Goal: Find specific page/section: Find specific page/section

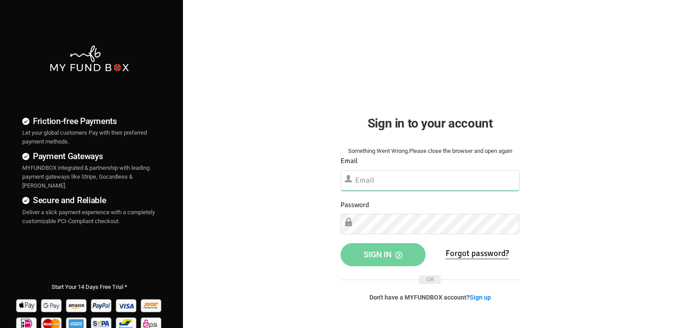
click at [420, 177] on input "text" at bounding box center [429, 180] width 179 height 20
click at [382, 179] on input "text" at bounding box center [429, 180] width 179 height 20
paste input "[EMAIL_ADDRESS][DOMAIN_NAME]"
type input "[EMAIL_ADDRESS][DOMAIN_NAME]"
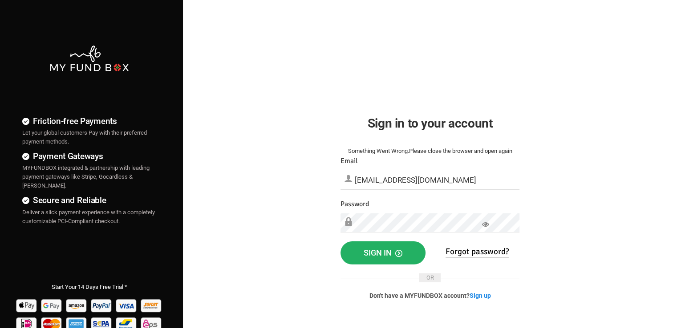
click at [392, 243] on button "Sign in" at bounding box center [382, 253] width 85 height 23
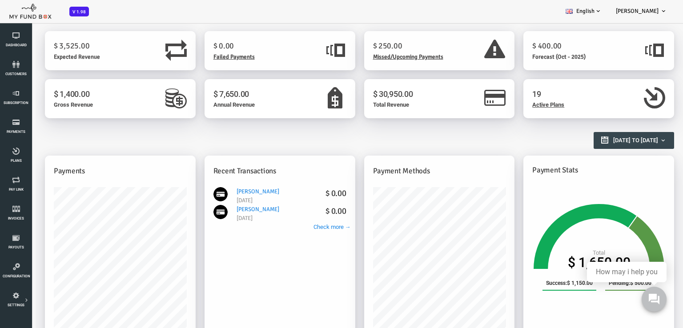
click at [368, 55] on span "Missed/Upcoming Payments" at bounding box center [381, 56] width 70 height 7
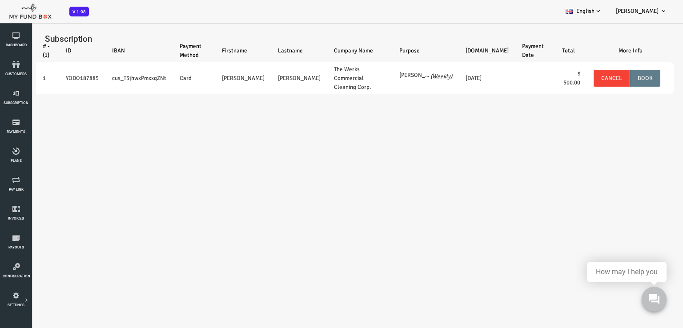
select select "100"
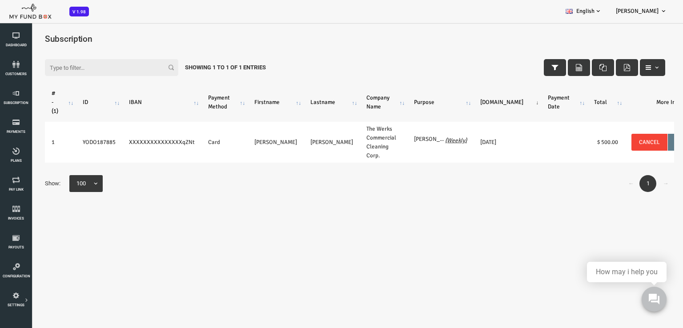
click at [367, 241] on body "Subscriber not found Beneficiary Not Found Partner Not Found!!!! Please Fill ou…" at bounding box center [328, 186] width 656 height 328
click at [16, 69] on link "customers" at bounding box center [16, 69] width 27 height 28
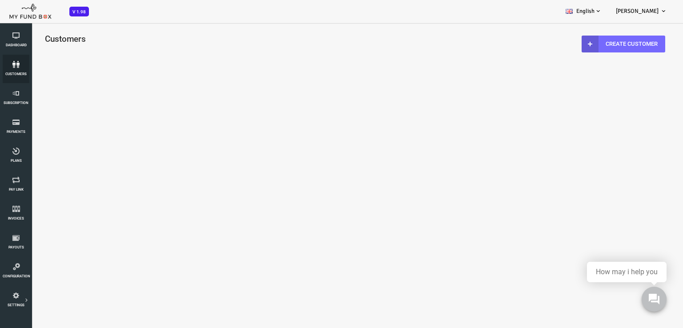
scroll to position [25, 0]
select select "100"
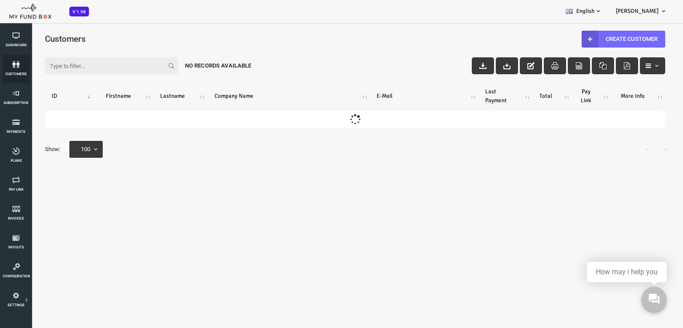
scroll to position [0, 0]
click at [62, 65] on input "Filter:" at bounding box center [84, 65] width 133 height 17
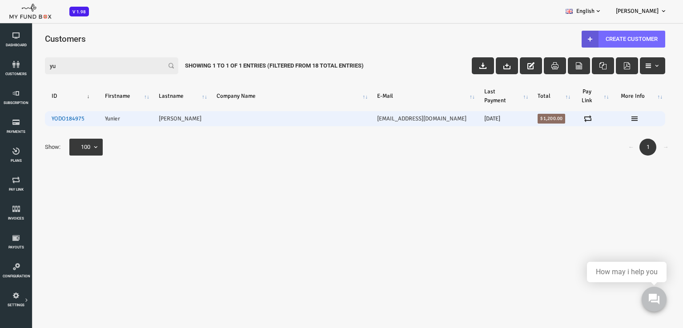
type input "yu"
click at [49, 121] on link "YODO184975" at bounding box center [40, 118] width 33 height 7
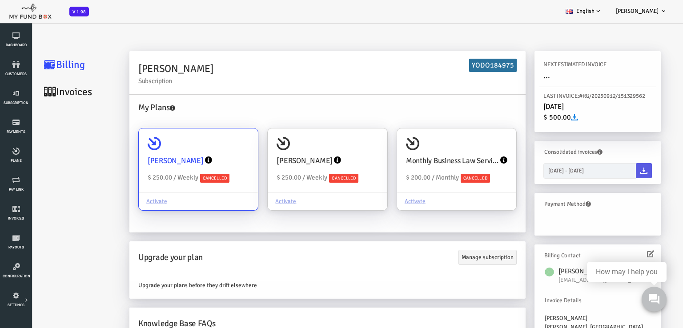
click at [164, 143] on div "Yunier Enriquez $ 250.00 / Weekly Cancelled" at bounding box center [171, 161] width 119 height 64
click at [211, 143] on input "Yunier Enriquez $ 250.00 / Weekly Cancelled Activate" at bounding box center [220, 141] width 18 height 18
radio input "true"
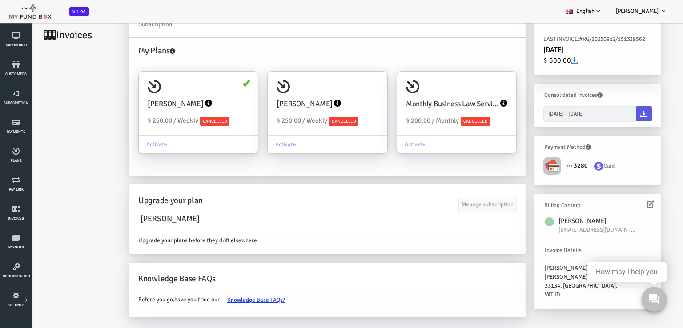
scroll to position [25, 0]
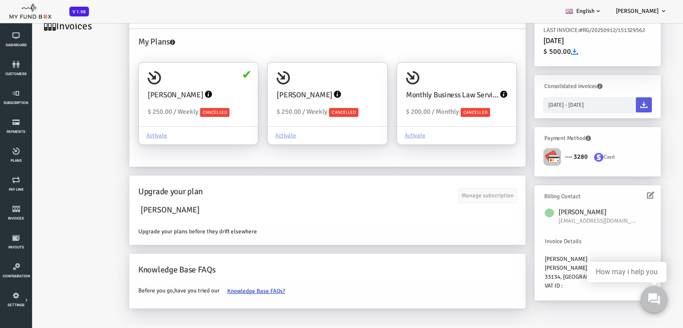
click at [653, 300] on icon at bounding box center [655, 300] width 12 height 12
click at [285, 105] on div "Yunier Enriquez" at bounding box center [300, 95] width 101 height 20
click at [340, 84] on input "Yunier Enriquez $ 250.00 / Weekly Cancelled Activate" at bounding box center [349, 75] width 18 height 18
radio input "true"
click at [585, 251] on div "Yunier Enriquez yunier@faisfs.com Invoice Details Yunier Enriquez Kendall West,…" at bounding box center [570, 249] width 117 height 94
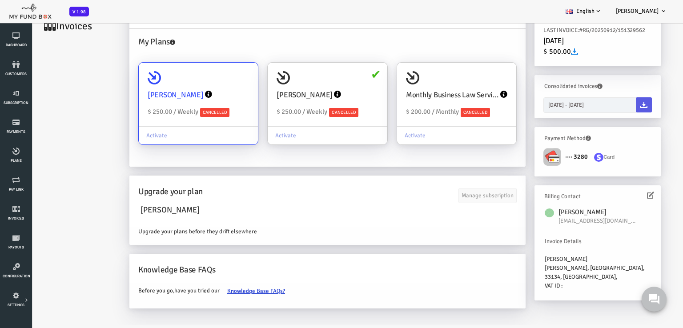
click at [205, 82] on div "Yunier Enriquez $ 250.00 / Weekly Cancelled" at bounding box center [171, 95] width 119 height 64
click at [211, 82] on input "Yunier Enriquez $ 250.00 / Weekly Cancelled Activate" at bounding box center [220, 75] width 18 height 18
radio input "true"
click at [622, 196] on icon at bounding box center [623, 195] width 7 height 7
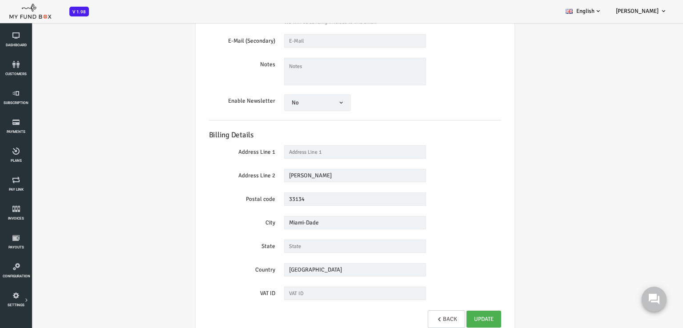
scroll to position [133, 0]
click at [18, 97] on icon at bounding box center [16, 93] width 27 height 7
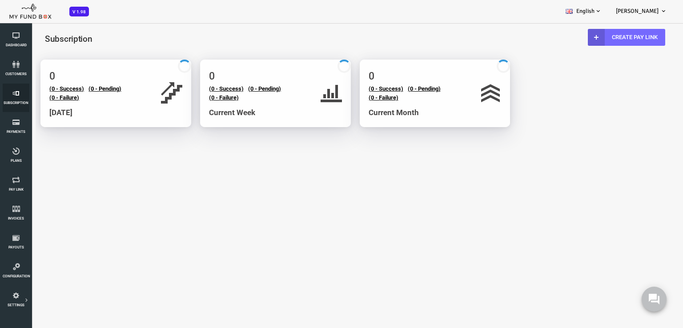
scroll to position [0, 0]
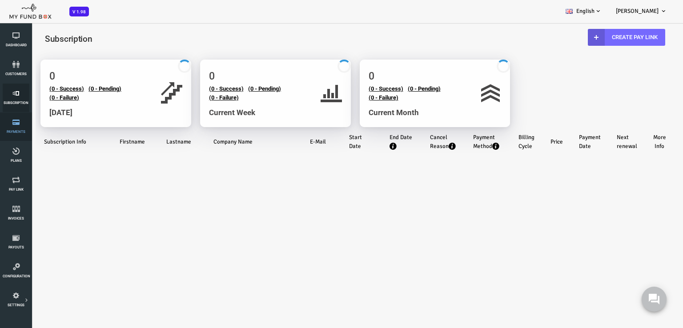
select select "100"
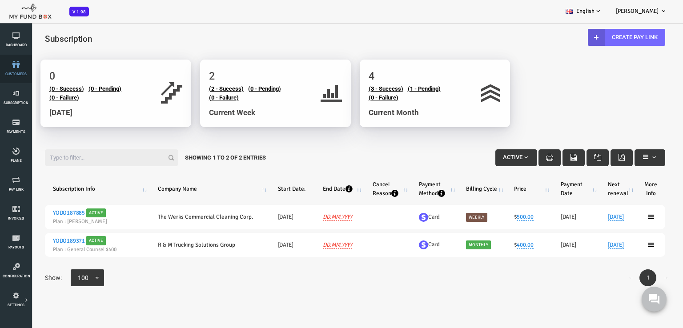
click at [13, 71] on link "customers" at bounding box center [16, 69] width 27 height 28
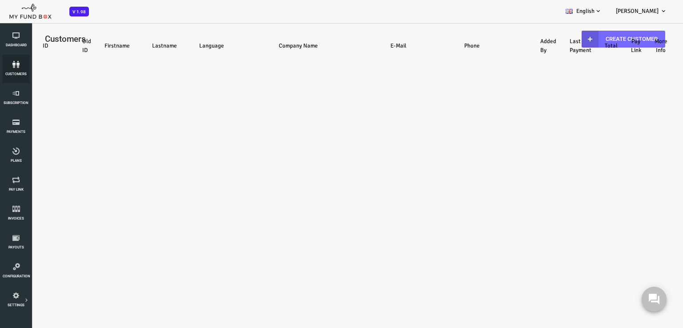
select select "100"
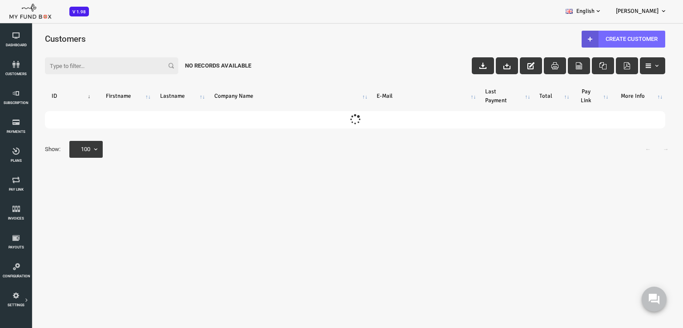
click at [64, 65] on input "Filter:" at bounding box center [84, 65] width 133 height 17
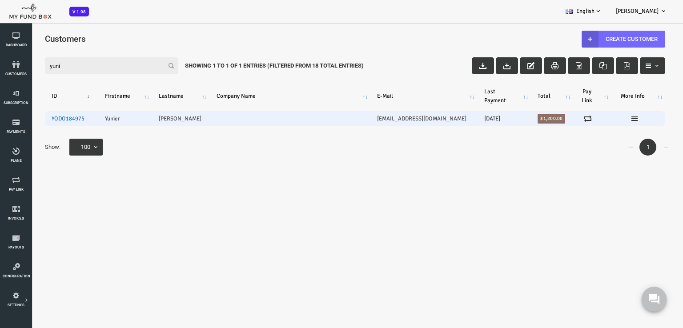
type input "yuni"
click at [43, 119] on link "YODO184975" at bounding box center [40, 118] width 33 height 7
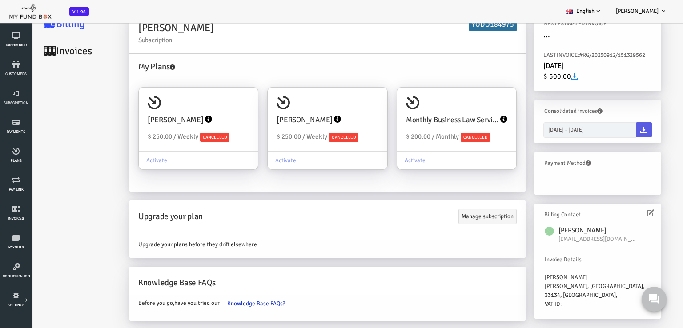
scroll to position [25, 0]
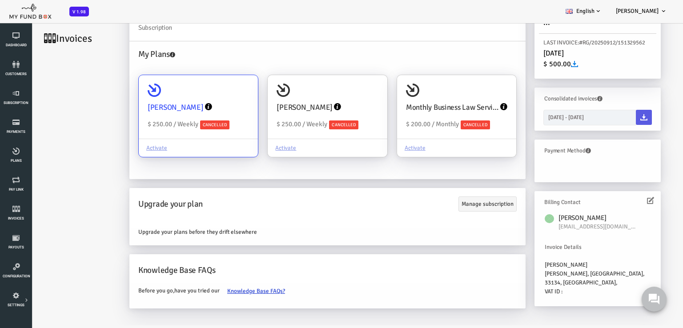
click at [172, 78] on div "Yunier Enriquez $ 250.00 / Weekly Cancelled" at bounding box center [171, 107] width 119 height 64
click at [211, 79] on input "Yunier Enriquez $ 250.00 / Weekly Cancelled Activate" at bounding box center [220, 88] width 18 height 18
radio input "true"
